Goal: Transaction & Acquisition: Purchase product/service

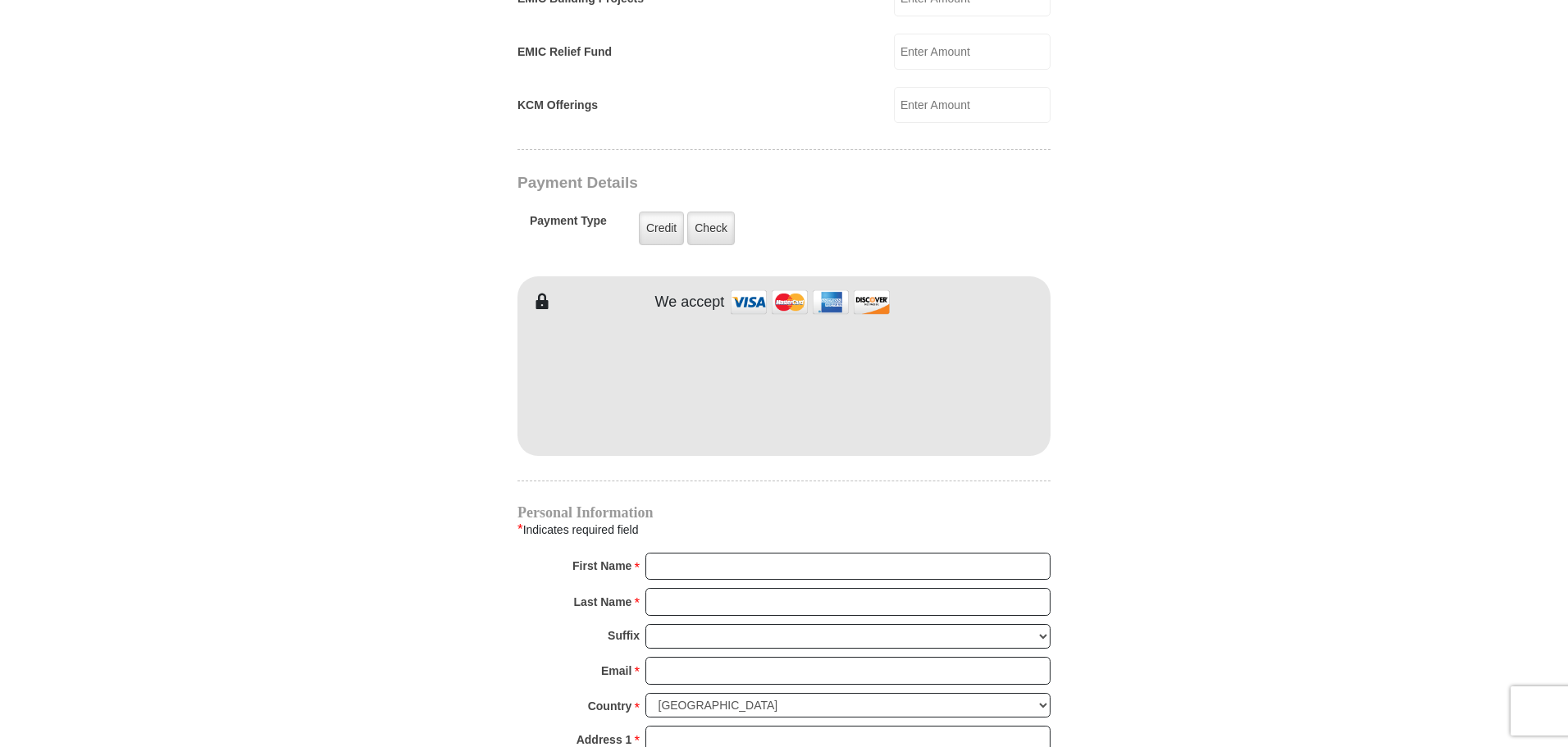
scroll to position [1231, 0]
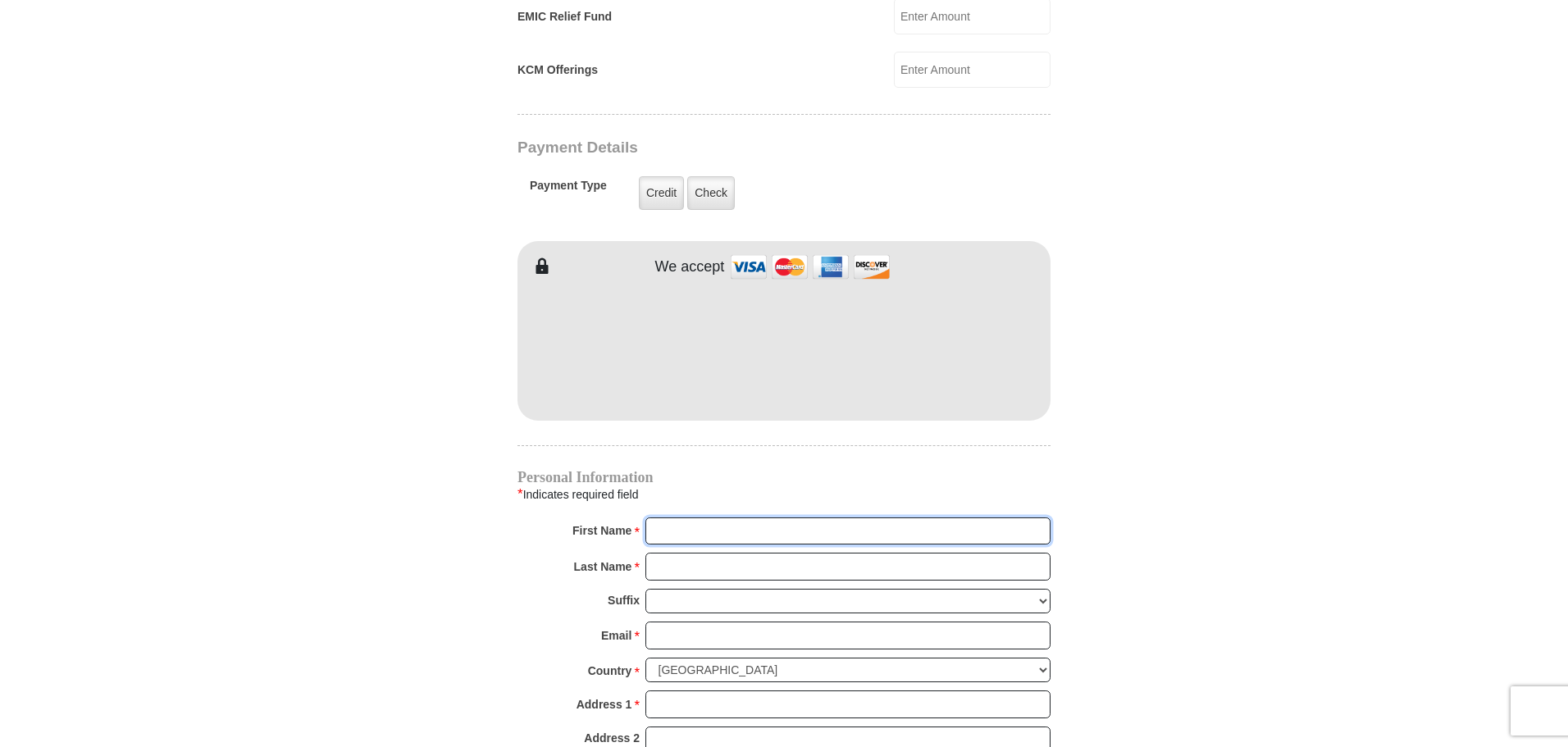
type input "[PERSON_NAME]"
type input "Chariton"
click at [677, 622] on input "Email *" at bounding box center [848, 635] width 405 height 28
type input "[EMAIL_ADDRESS][DOMAIN_NAME]"
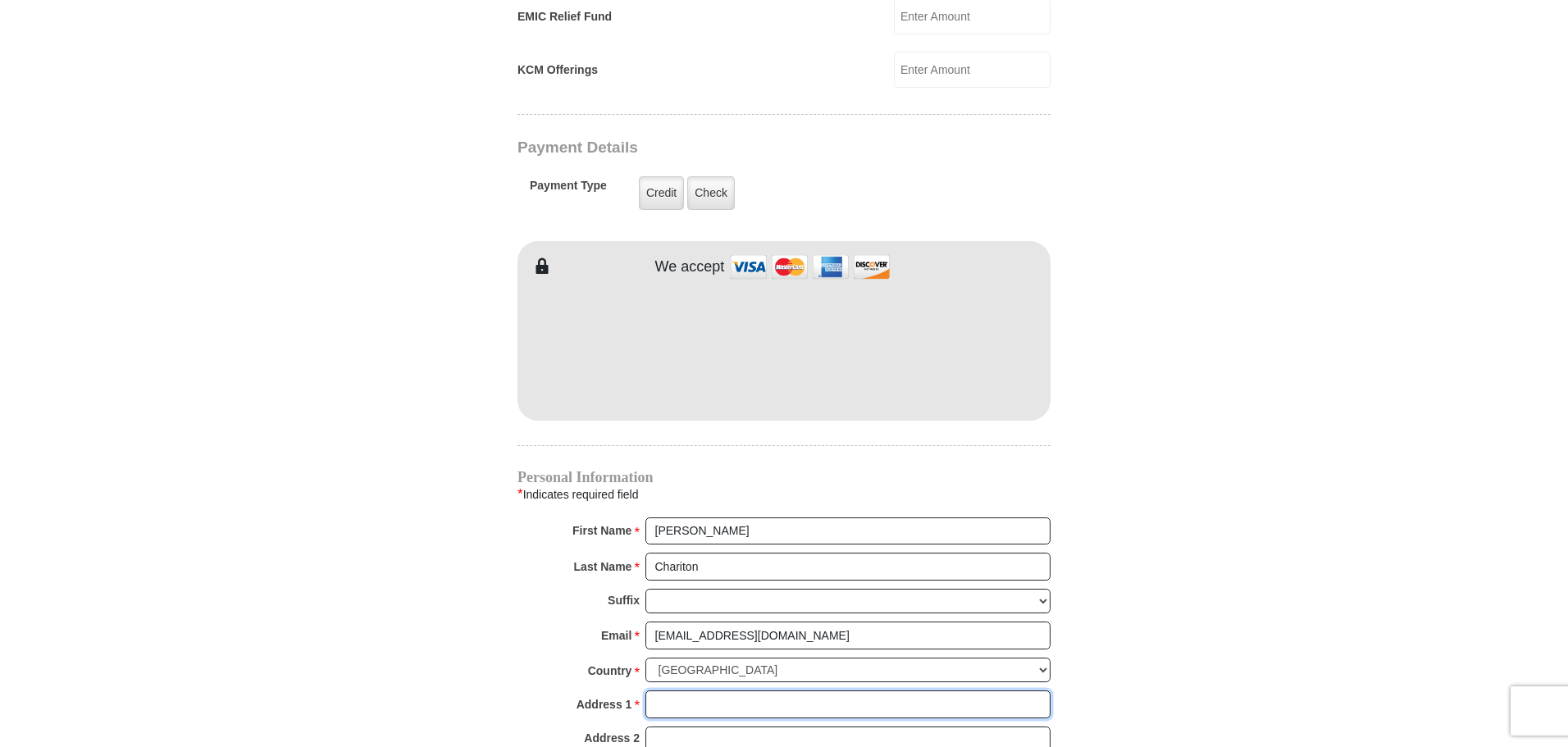
type input "[STREET_ADDRESS][PERSON_NAME]"
type input "Apt 2403"
type input "[PERSON_NAME]"
select select "[GEOGRAPHIC_DATA]"
type input "76208"
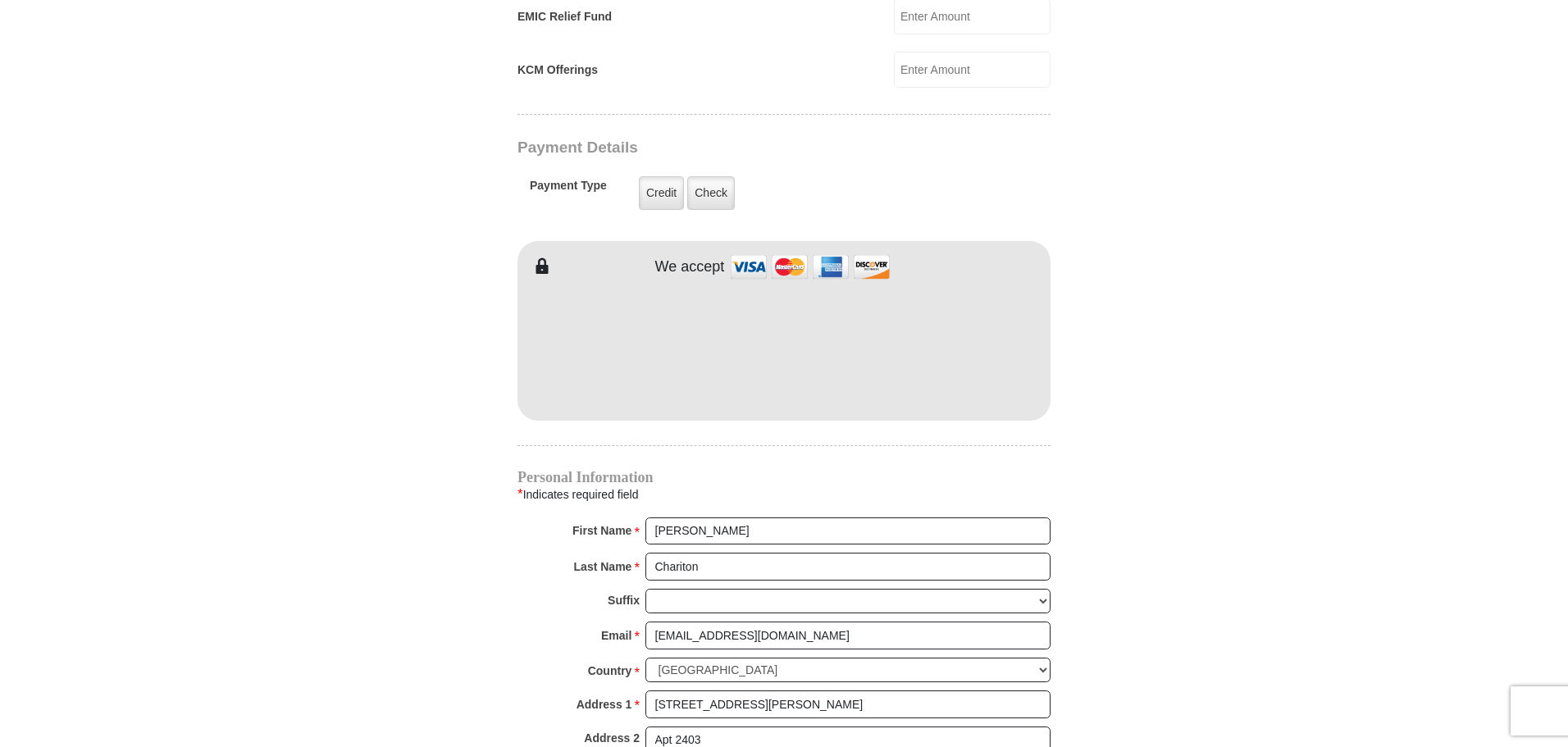
type input "8173729675"
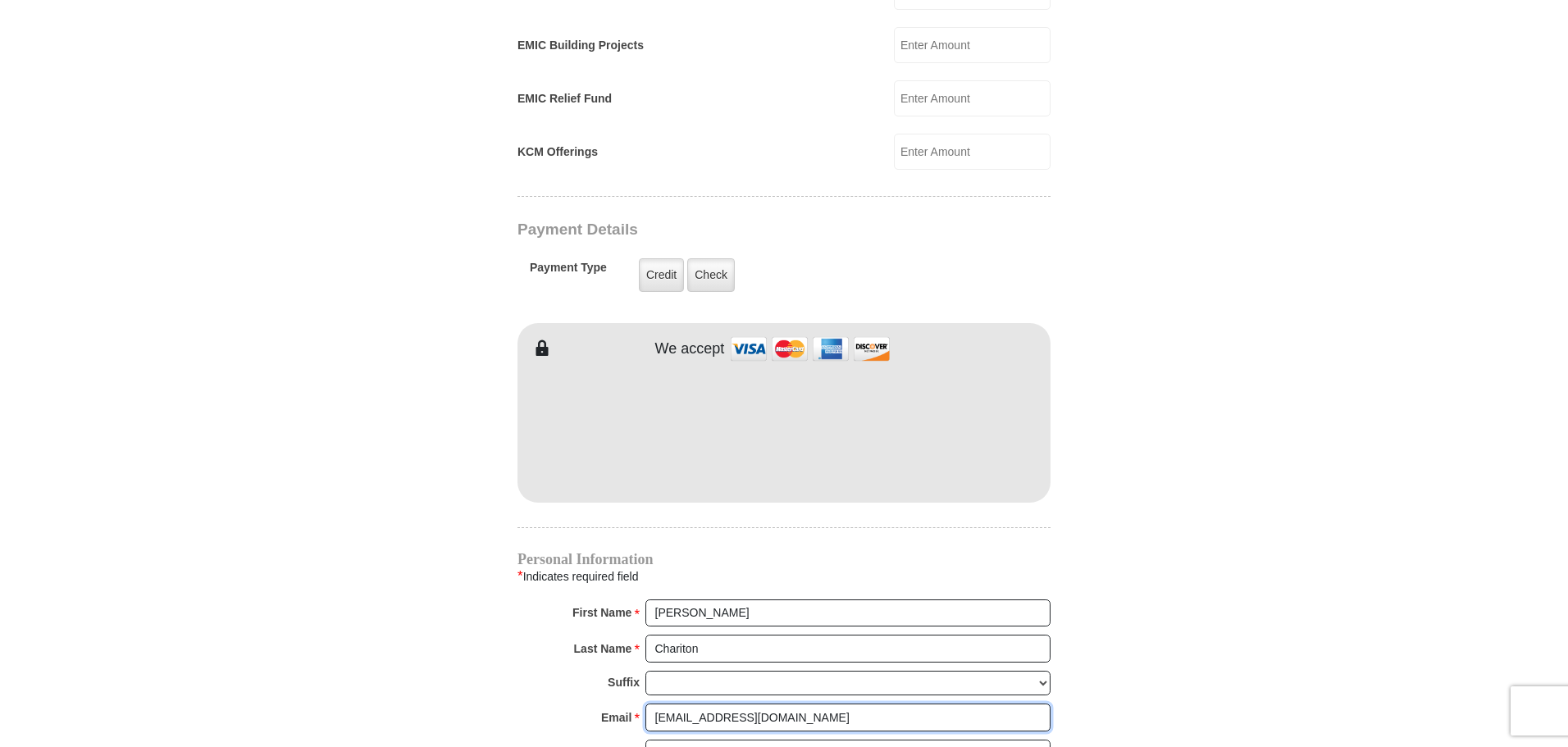
scroll to position [820, 0]
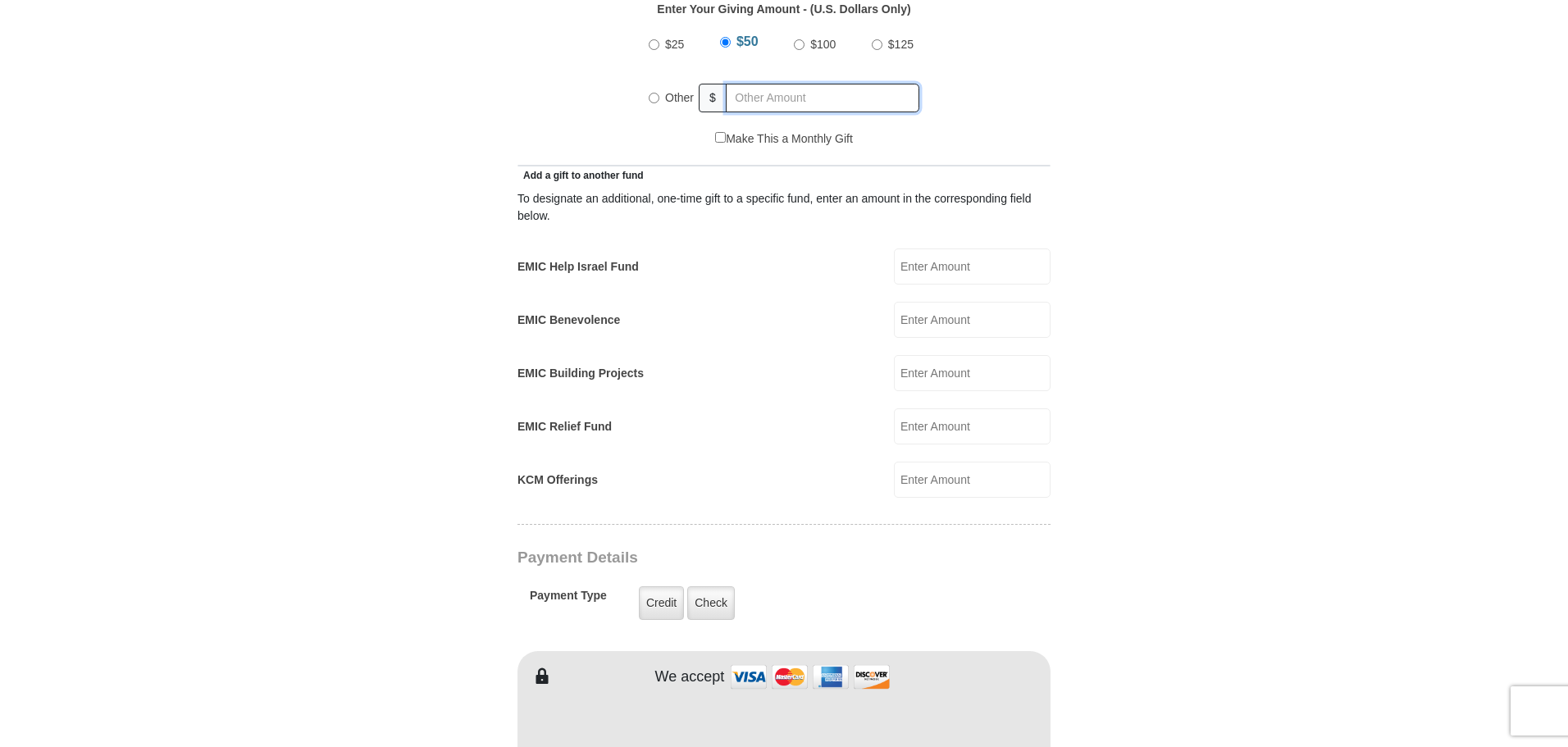
radio input "true"
click at [766, 84] on input "text" at bounding box center [825, 98] width 187 height 28
type input "340"
click at [1322, 185] on body "[GEOGRAPHIC_DATA][DEMOGRAPHIC_DATA] Online Giving Because of gifts like yours, …" at bounding box center [784, 668] width 1568 height 2977
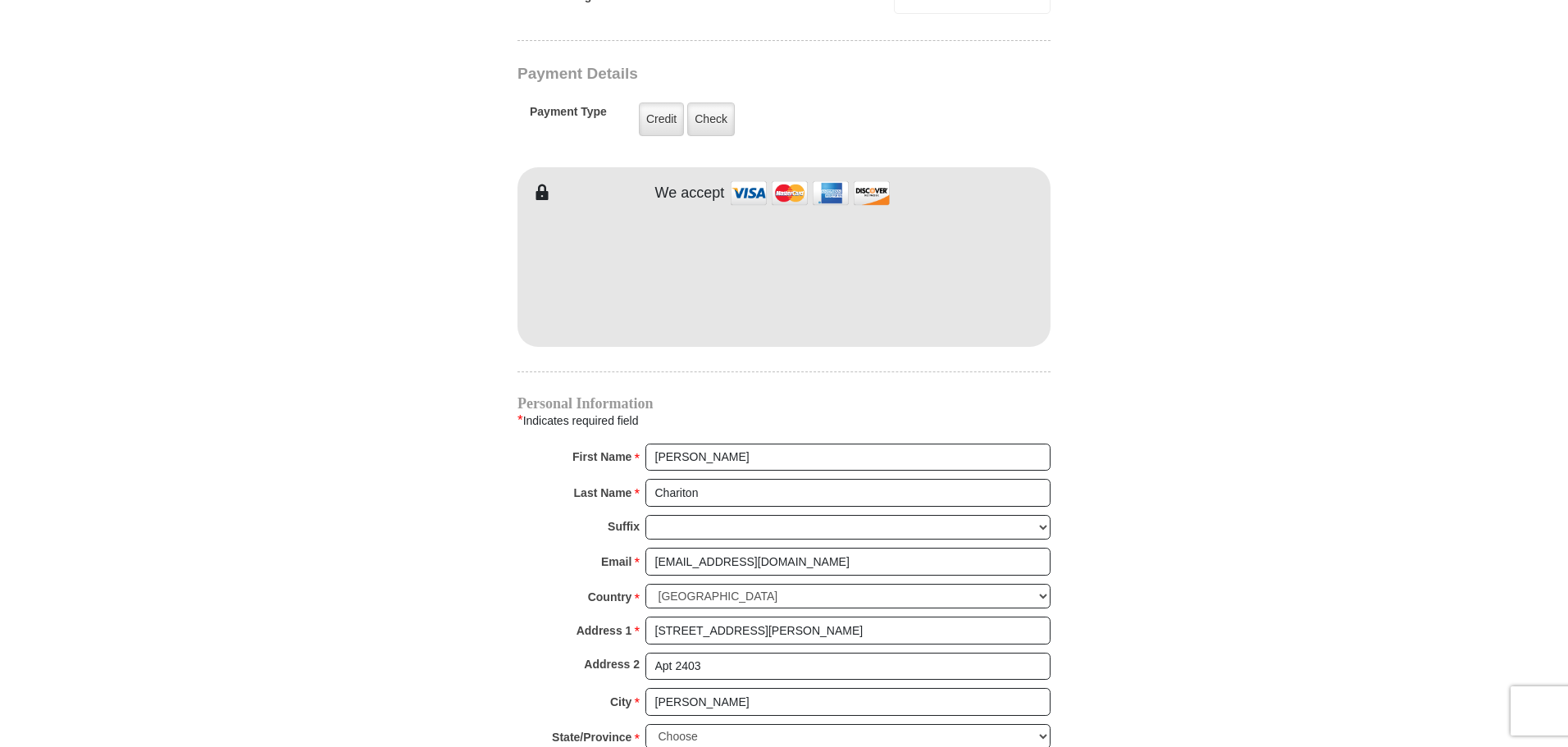
scroll to position [1640, 0]
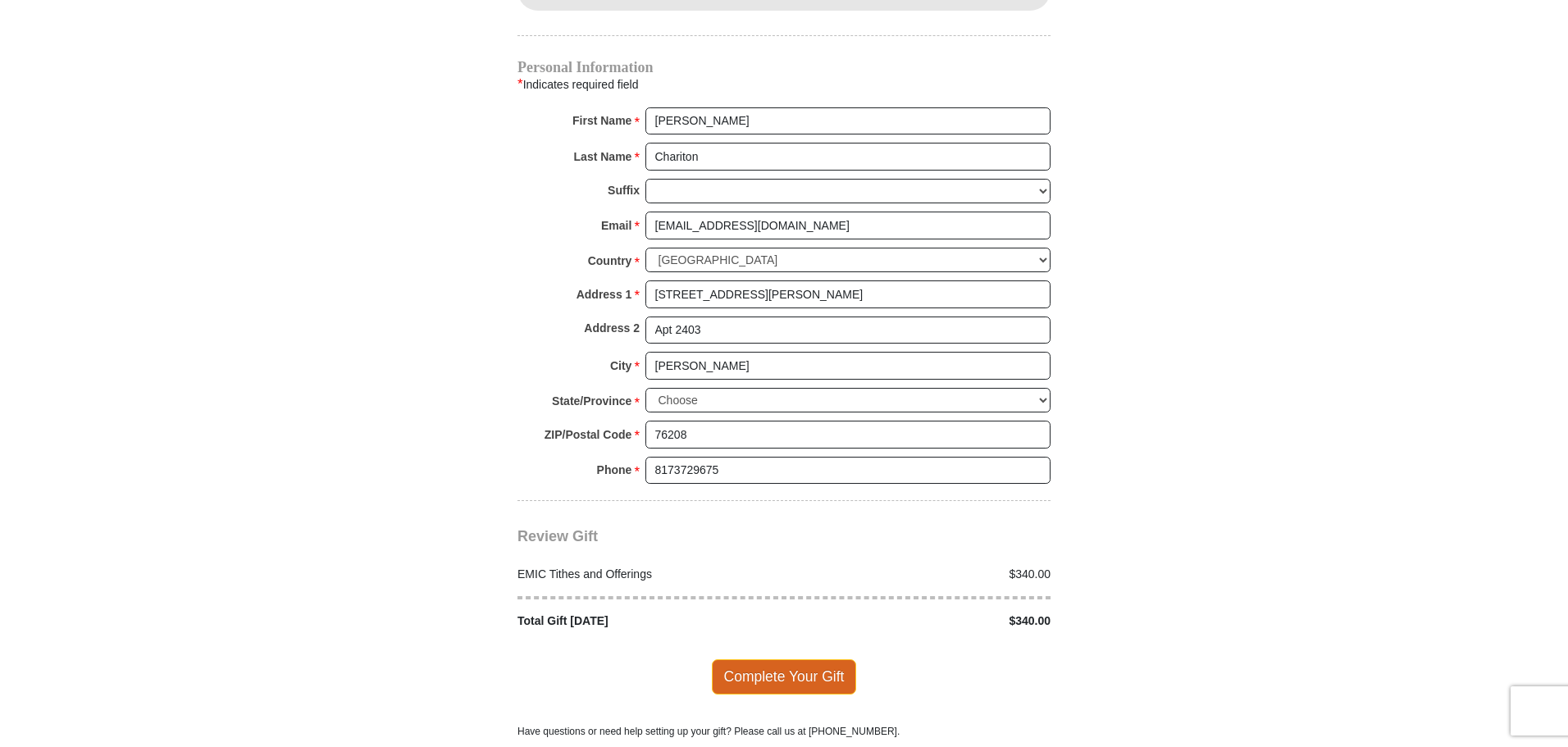
click at [800, 659] on span "Complete Your Gift" at bounding box center [784, 677] width 145 height 35
